Goal: Unclear

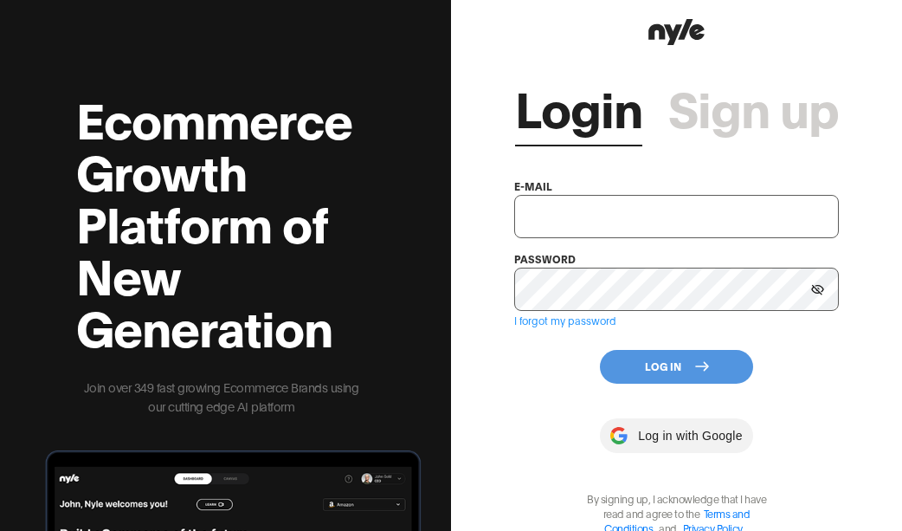
click at [696, 440] on div at bounding box center [676, 435] width 152 height 35
